Goal: Task Accomplishment & Management: Use online tool/utility

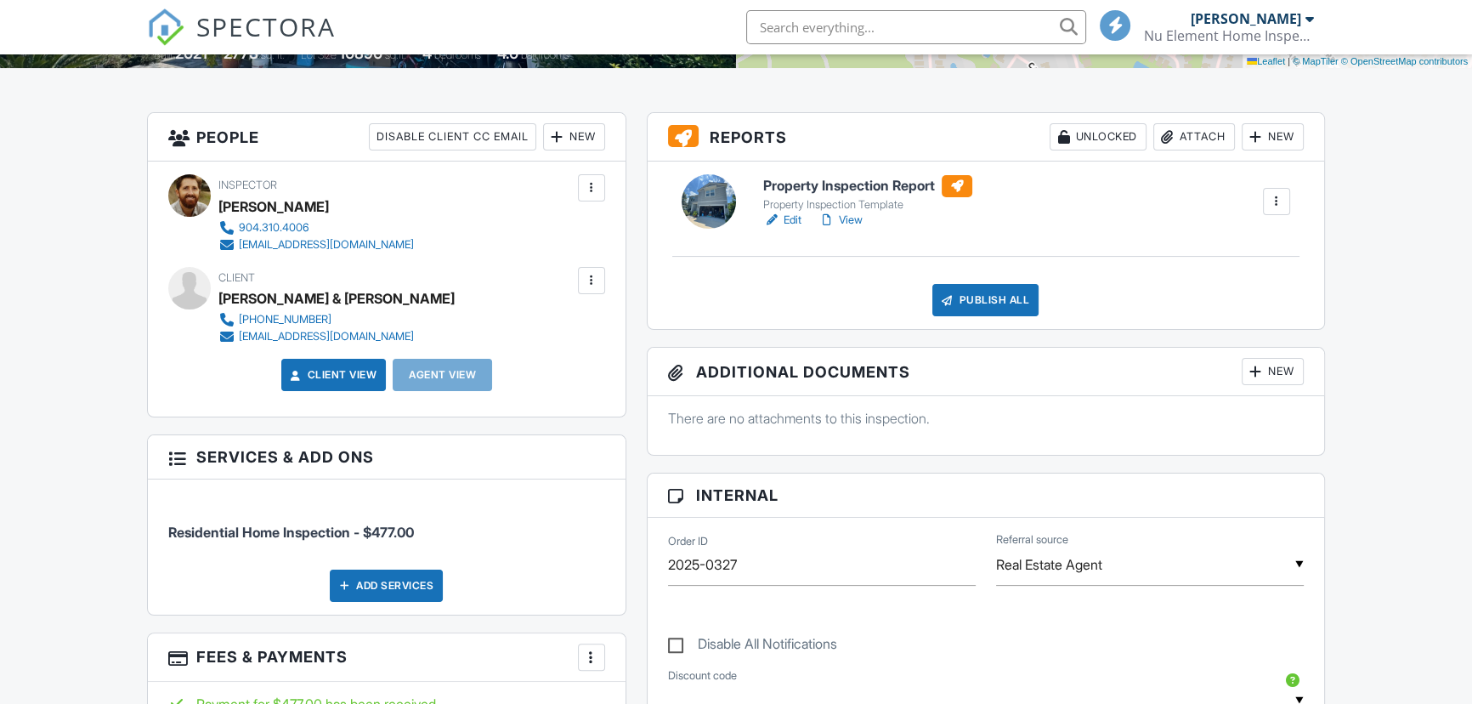
click at [986, 293] on div "Publish All" at bounding box center [985, 300] width 106 height 32
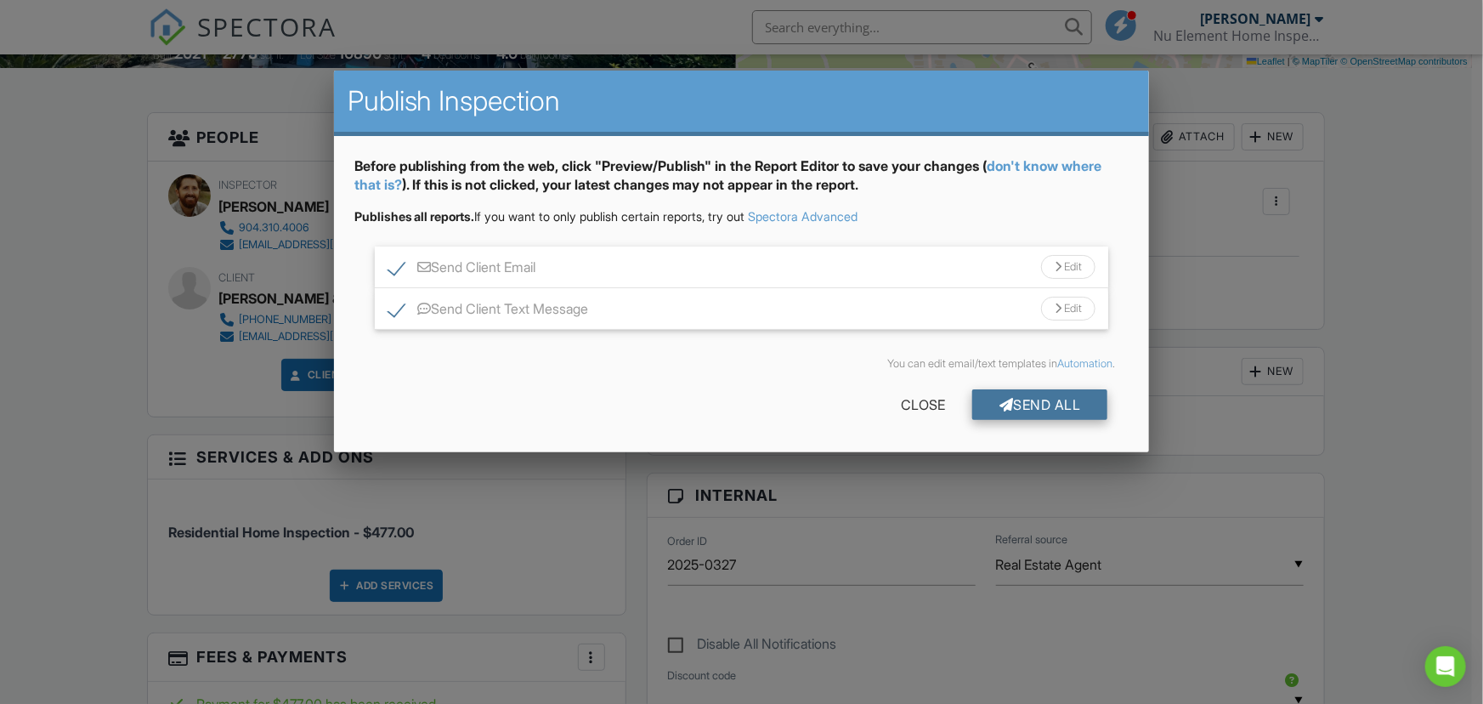
click at [1030, 403] on div "Send All" at bounding box center [1040, 404] width 136 height 31
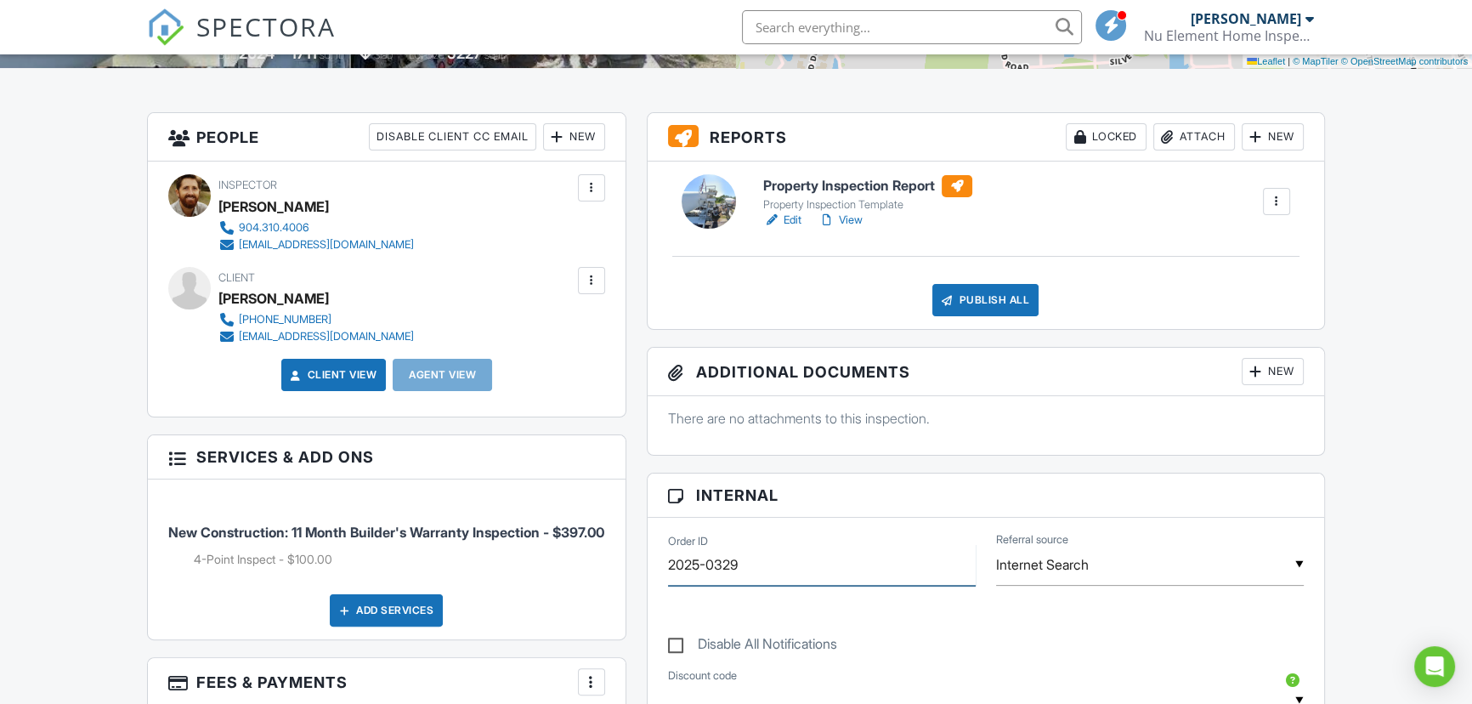
type input "2025-0329"
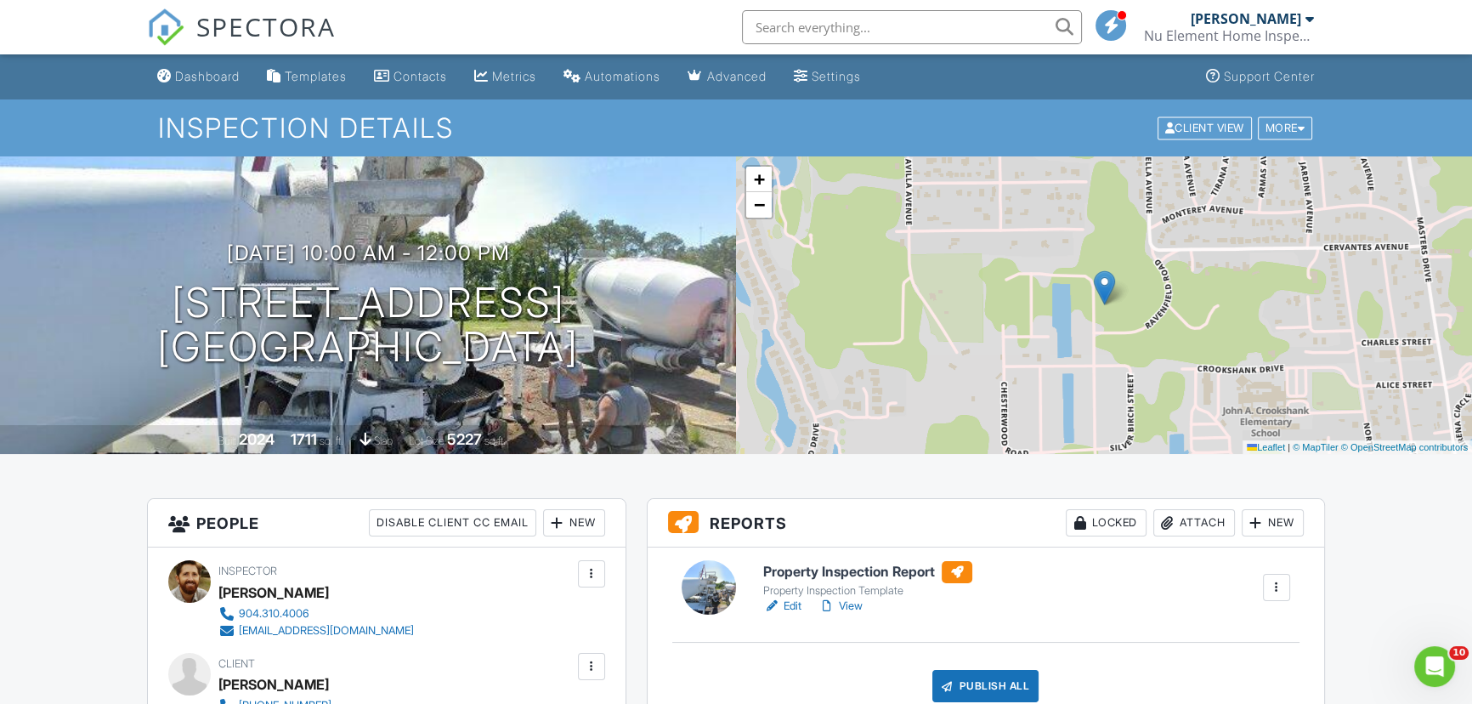
click at [869, 575] on h6 "Property Inspection Report" at bounding box center [867, 572] width 209 height 22
